Goal: Transaction & Acquisition: Purchase product/service

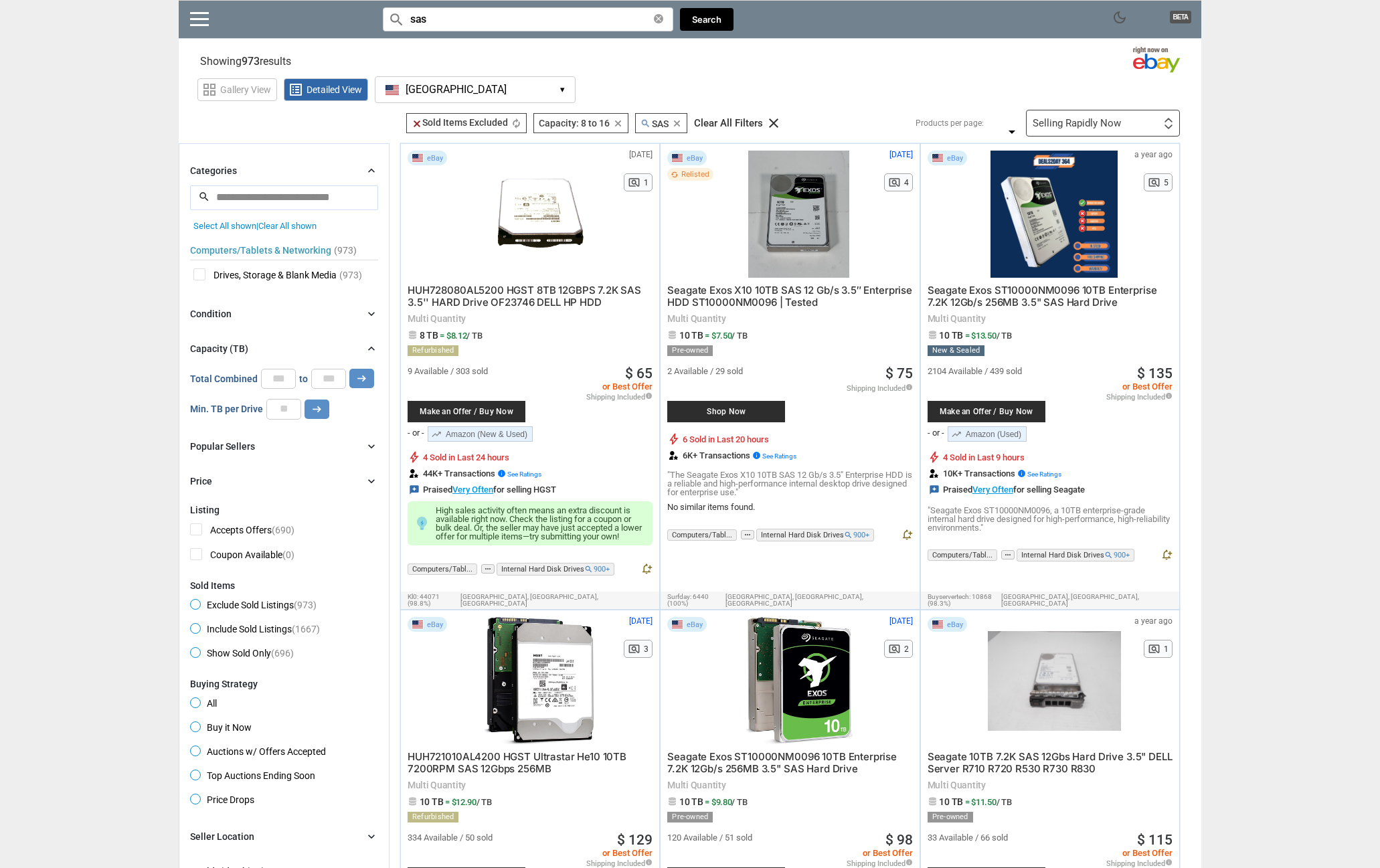
click at [1120, 120] on div "Selling Rapidly Now" at bounding box center [1077, 123] width 88 height 10
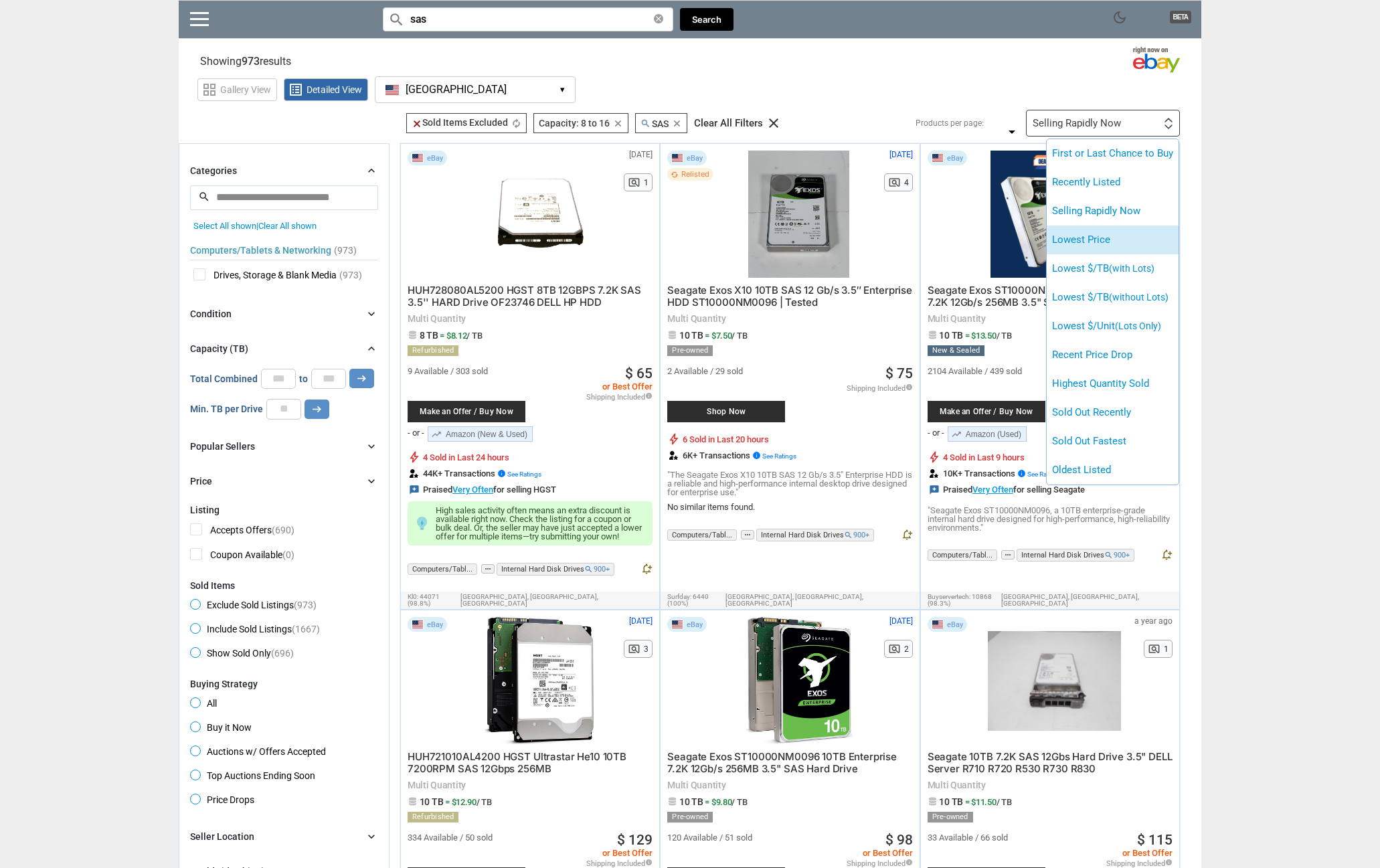
click at [1089, 254] on li "Lowest Price" at bounding box center [1113, 239] width 132 height 29
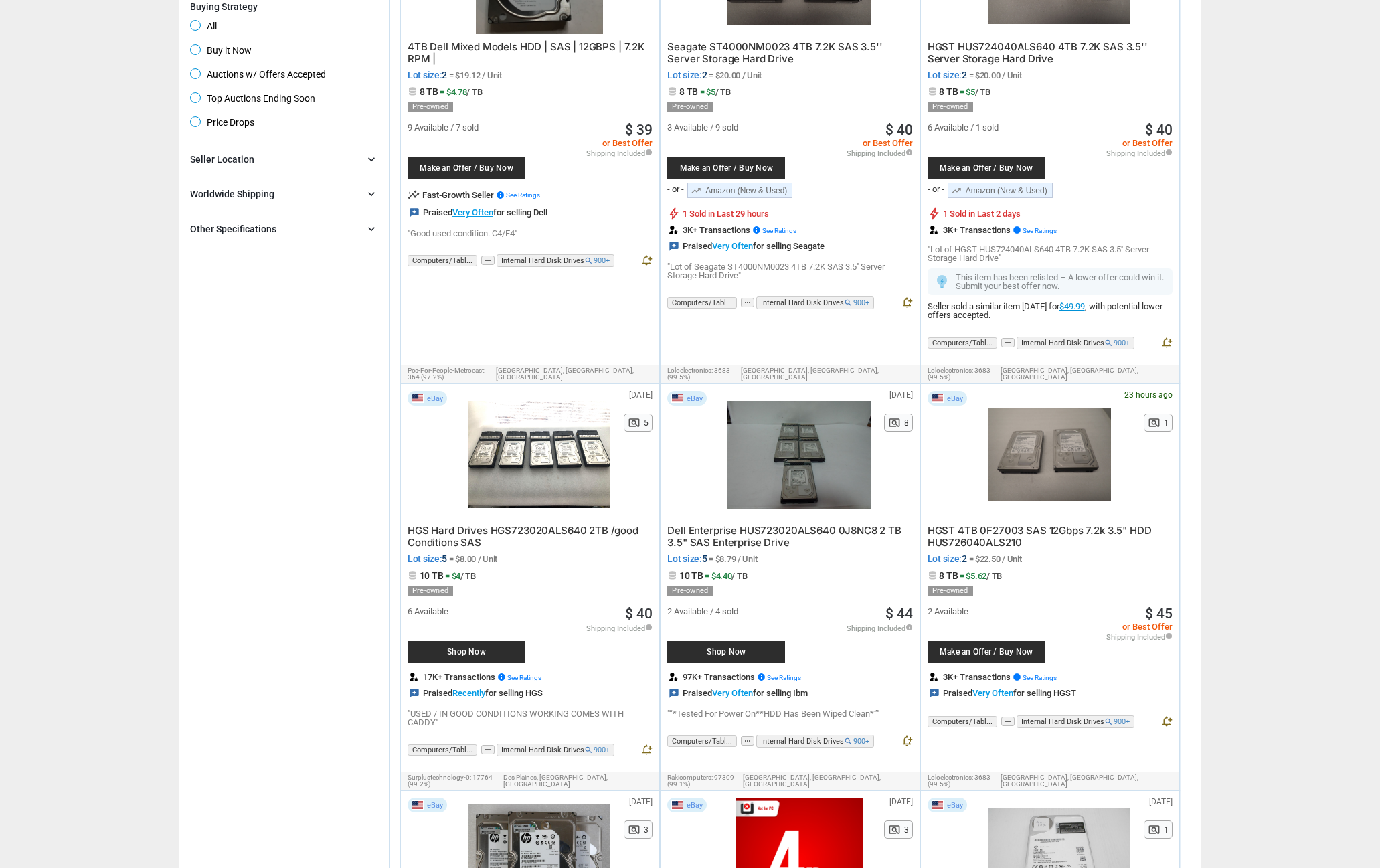
scroll to position [737, 0]
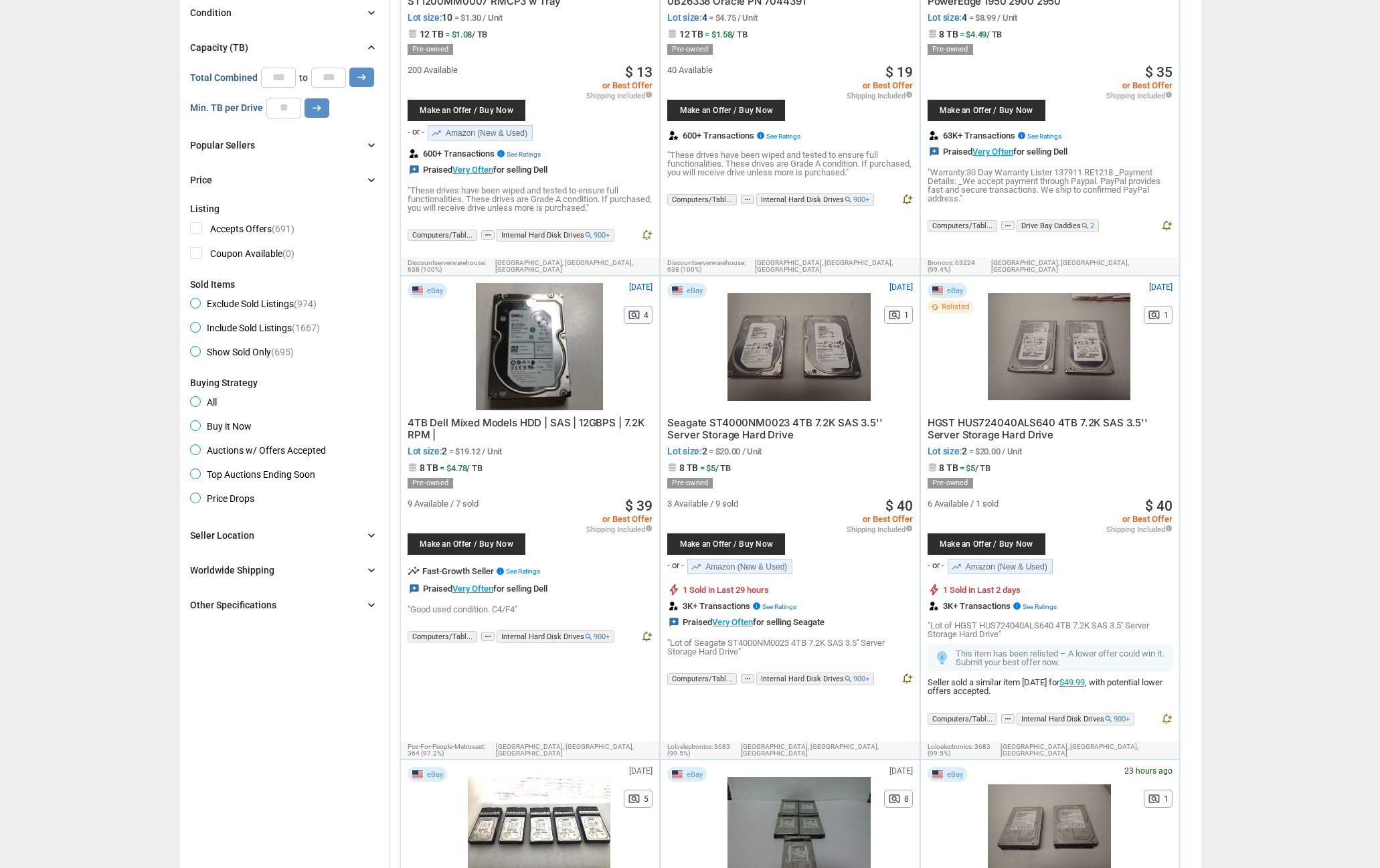
scroll to position [0, 0]
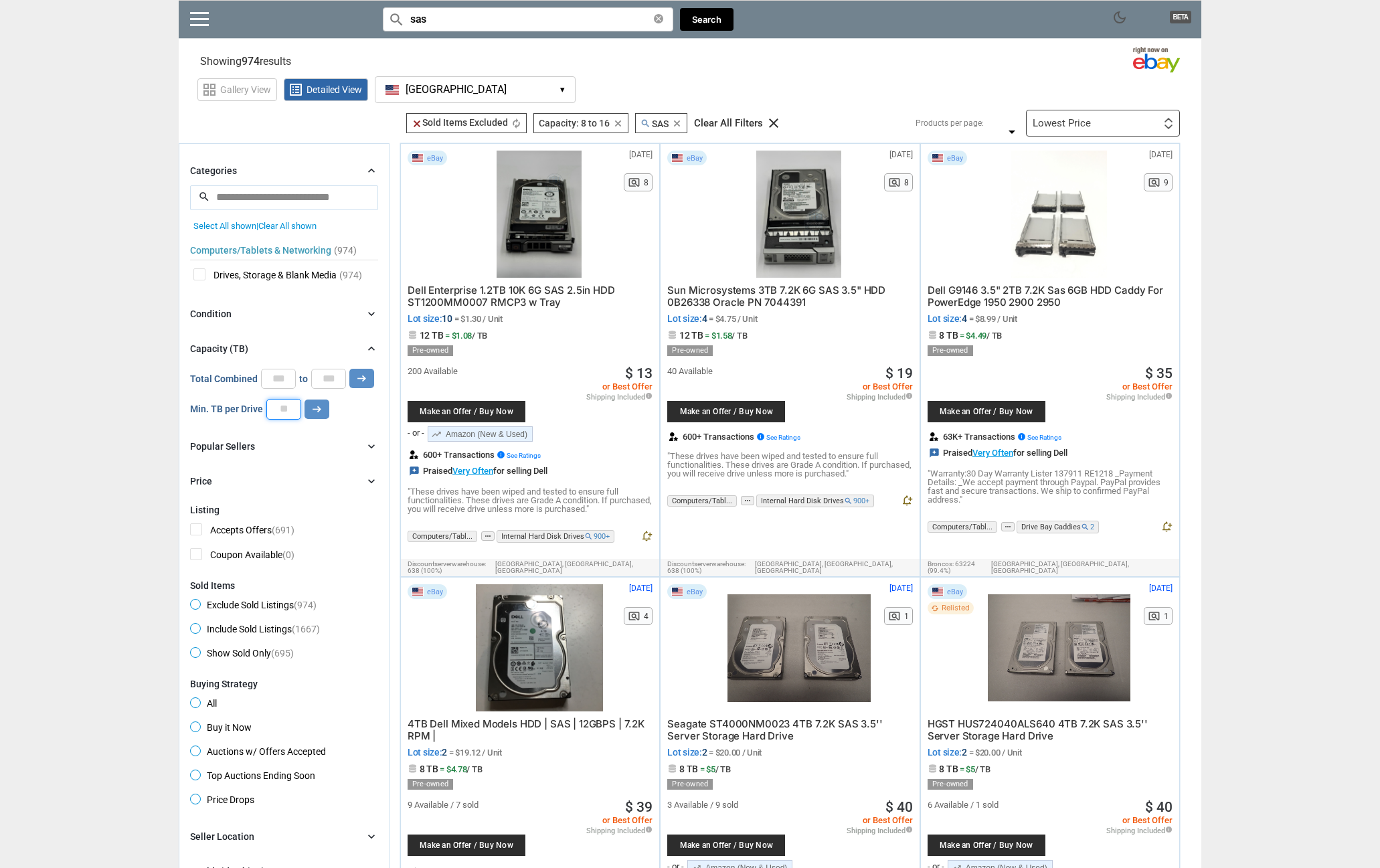
click at [281, 404] on input "number" at bounding box center [283, 409] width 34 height 20
type input "*"
click at [311, 404] on icon "arrow_right_alt" at bounding box center [316, 409] width 12 height 12
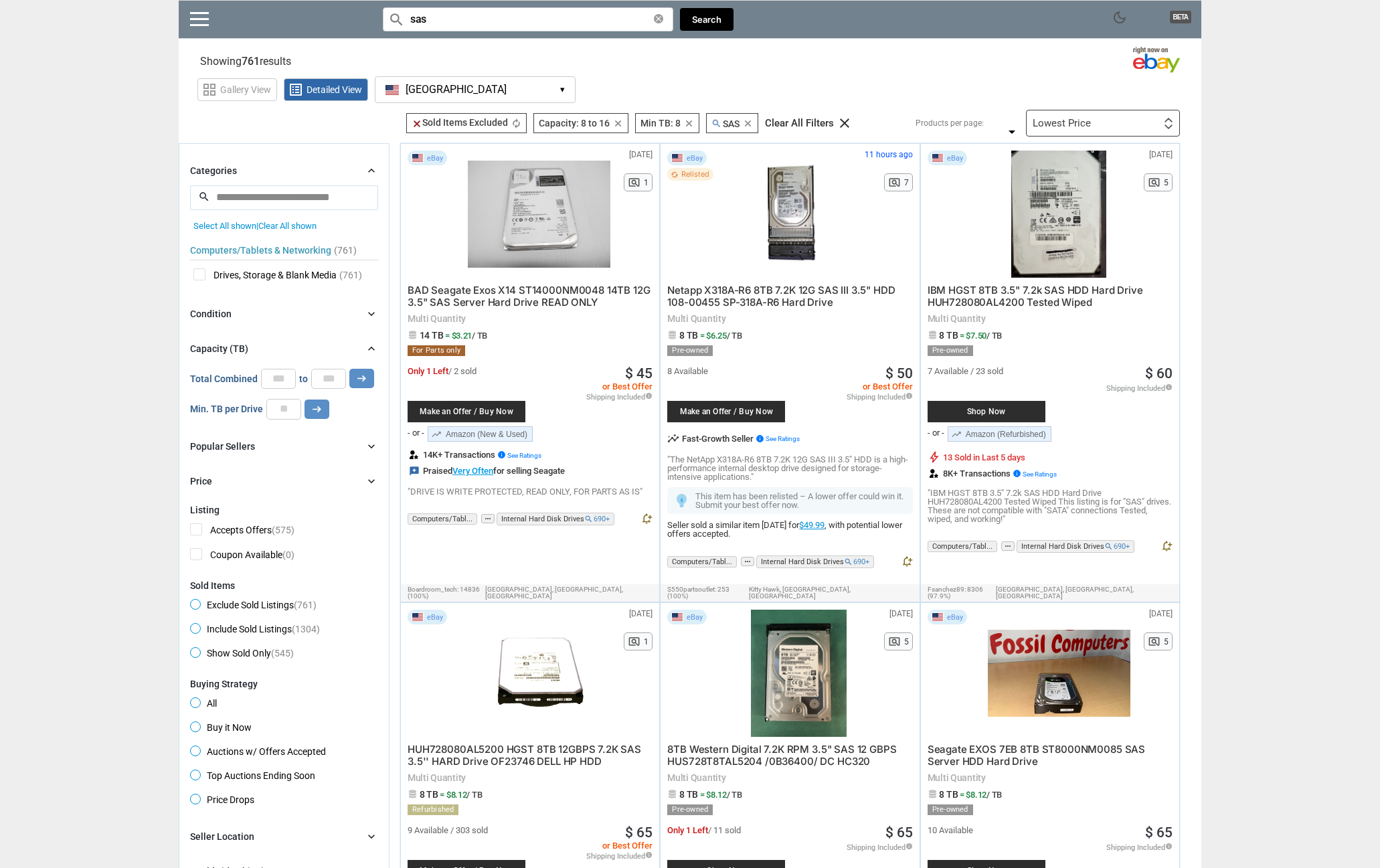
click at [729, 293] on span "Netapp X318A-R6 8TB 7.2K 12G SAS III 3.5" HDD 108-00455 SP-318A-R6 Hard Drive" at bounding box center [781, 296] width 227 height 25
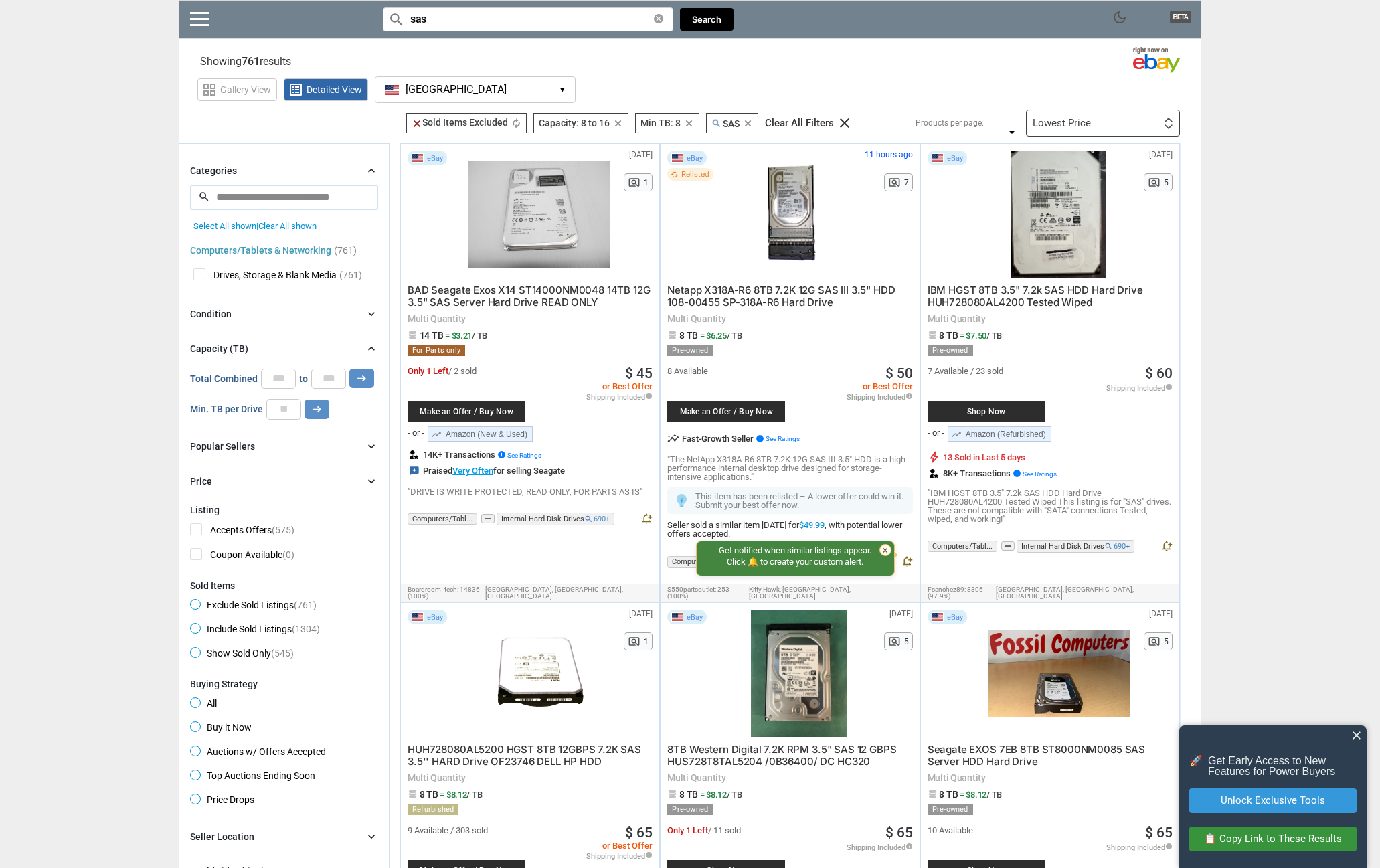
click at [1354, 729] on span "close" at bounding box center [1357, 736] width 13 height 13
